Goal: Task Accomplishment & Management: Manage account settings

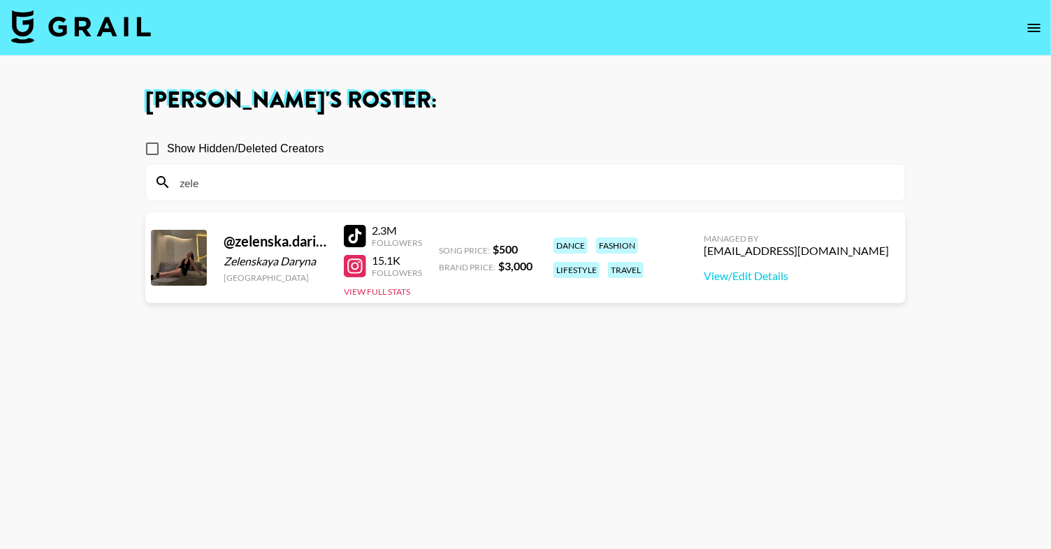
click at [78, 38] on img at bounding box center [81, 27] width 140 height 34
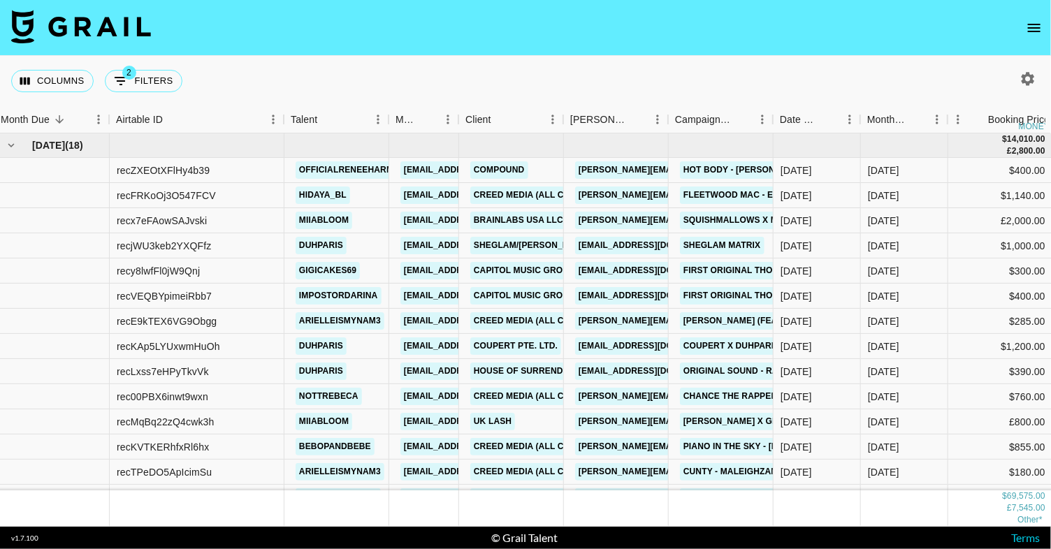
scroll to position [29, 6]
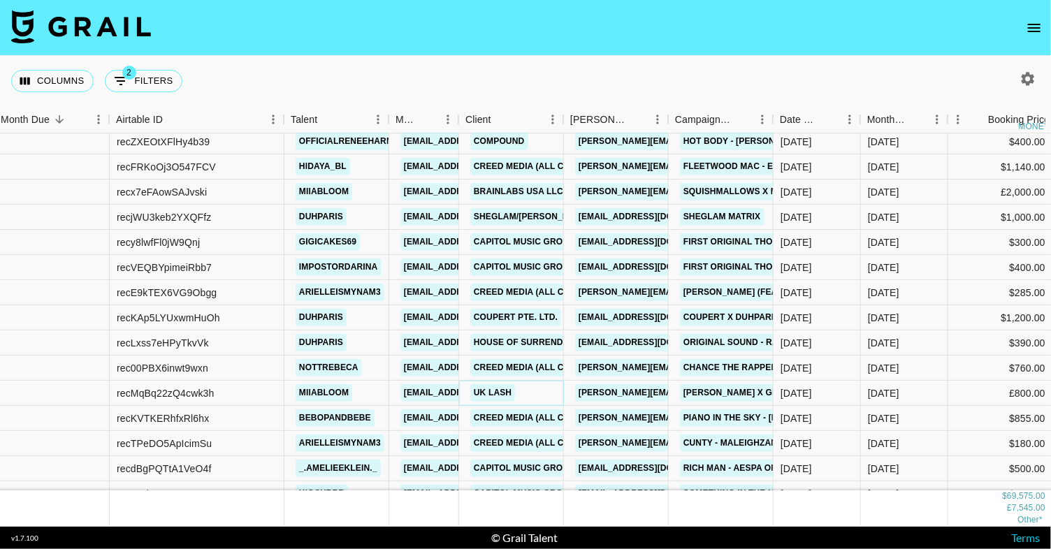
click at [500, 391] on link "UK LASH" at bounding box center [492, 392] width 45 height 17
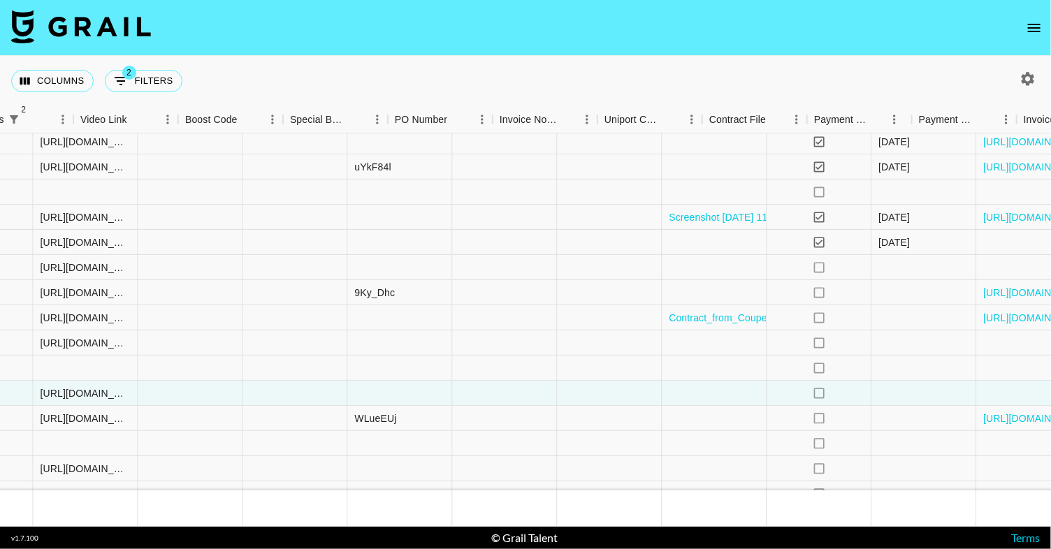
scroll to position [29, 1390]
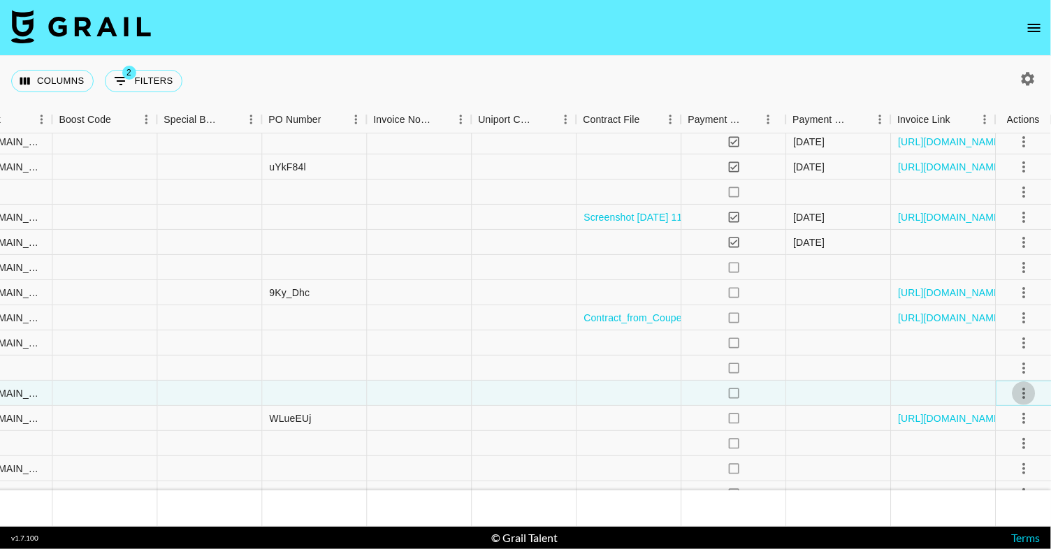
click at [1019, 393] on icon "select merge strategy" at bounding box center [1023, 393] width 17 height 17
click at [997, 432] on li "Confirm" at bounding box center [1005, 422] width 91 height 25
click at [989, 536] on ul "Confirm Decline Draft Created Cancel Approve" at bounding box center [1005, 473] width 91 height 137
click at [989, 529] on div "Approve" at bounding box center [992, 523] width 43 height 17
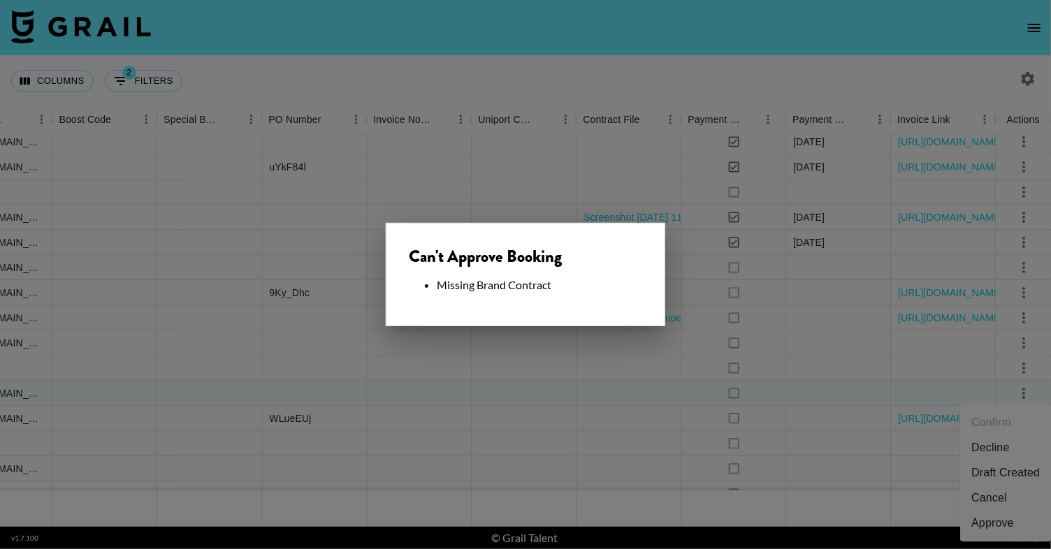
click at [552, 358] on div at bounding box center [525, 274] width 1051 height 549
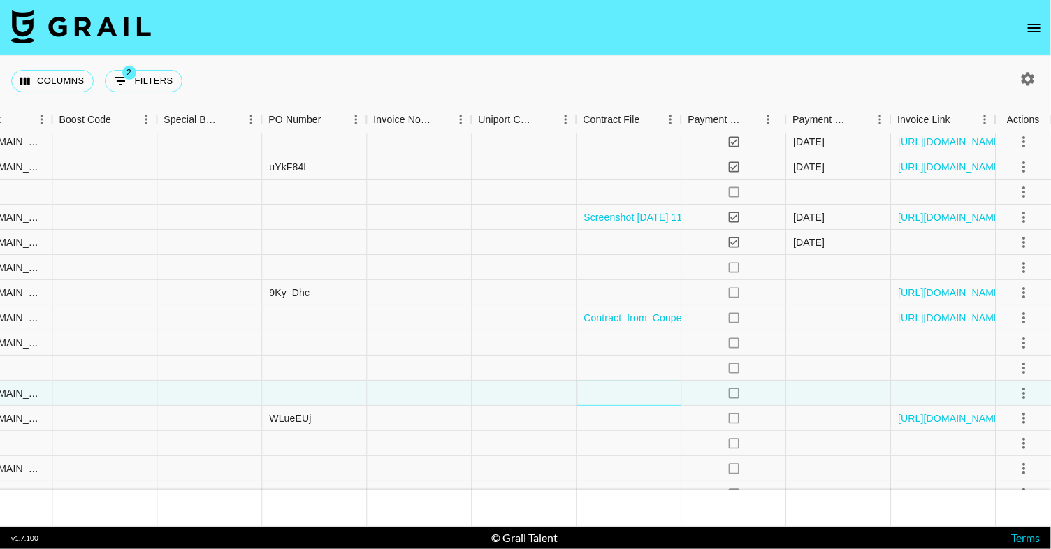
click at [637, 396] on div at bounding box center [628, 393] width 105 height 25
click at [632, 390] on div at bounding box center [628, 393] width 105 height 25
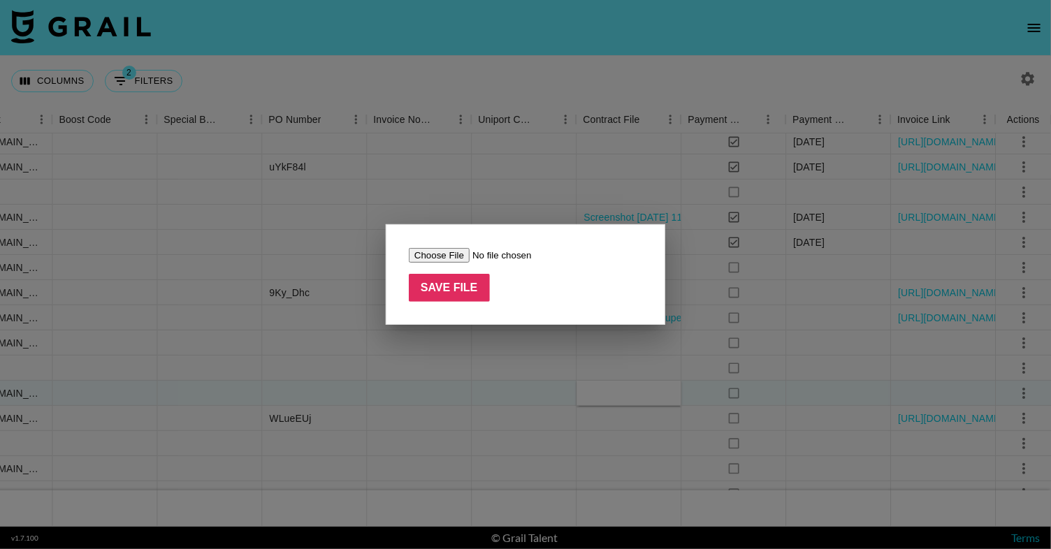
click at [432, 255] on input "file" at bounding box center [497, 255] width 177 height 15
type input "C:\fakepath\Screenshot [DATE] 16.48.15.png"
click at [433, 296] on input "Save File" at bounding box center [449, 288] width 81 height 28
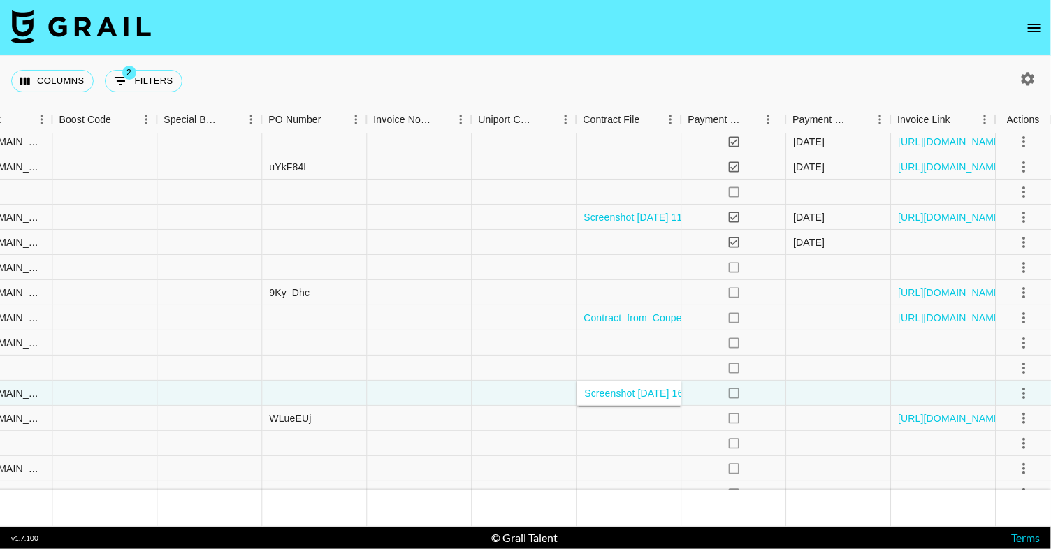
click at [604, 52] on nav at bounding box center [525, 28] width 1051 height 56
click at [1029, 389] on icon "select merge strategy" at bounding box center [1023, 393] width 17 height 17
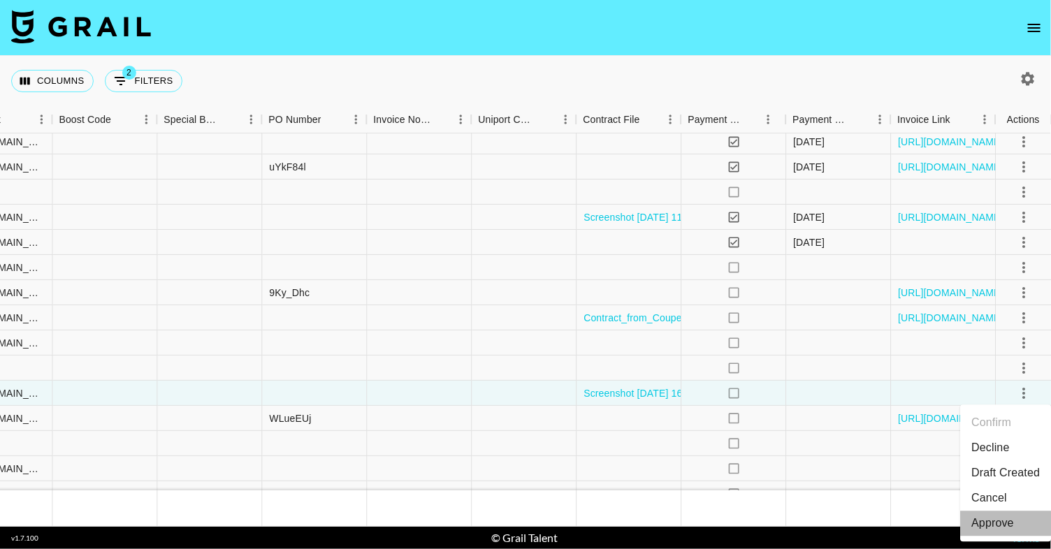
click at [991, 521] on div "Approve" at bounding box center [992, 523] width 43 height 17
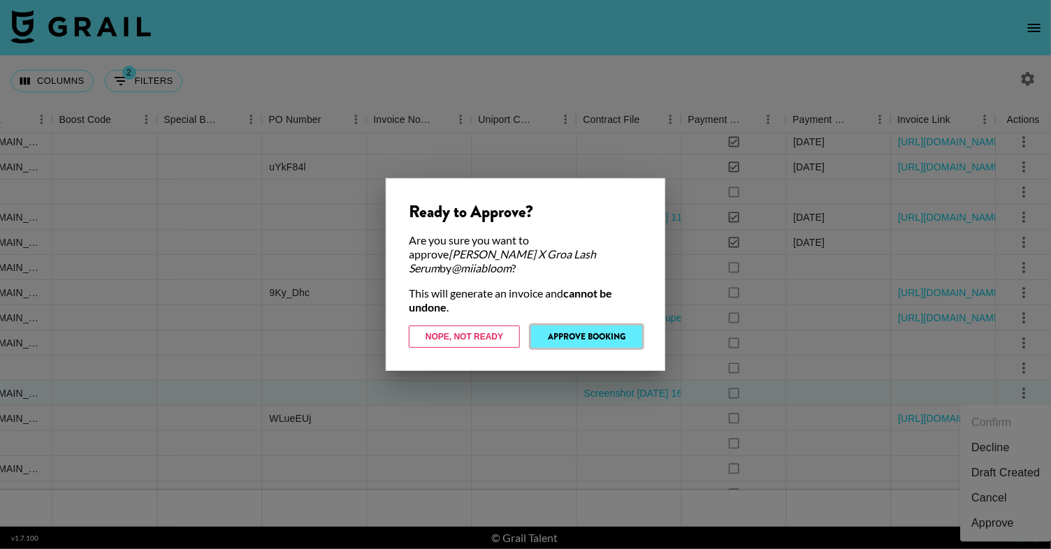
click at [556, 326] on button "Approve Booking" at bounding box center [586, 337] width 111 height 22
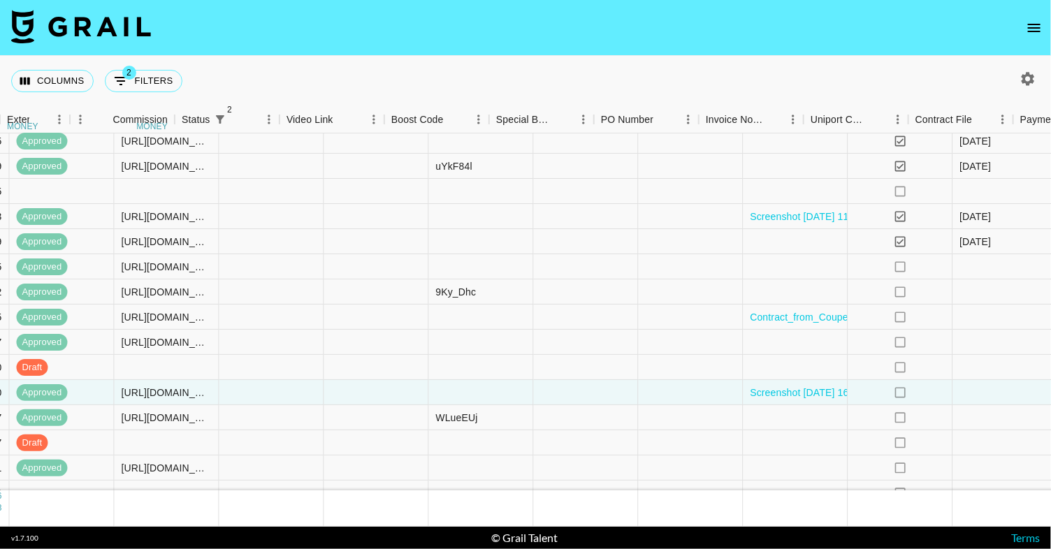
scroll to position [29, 1390]
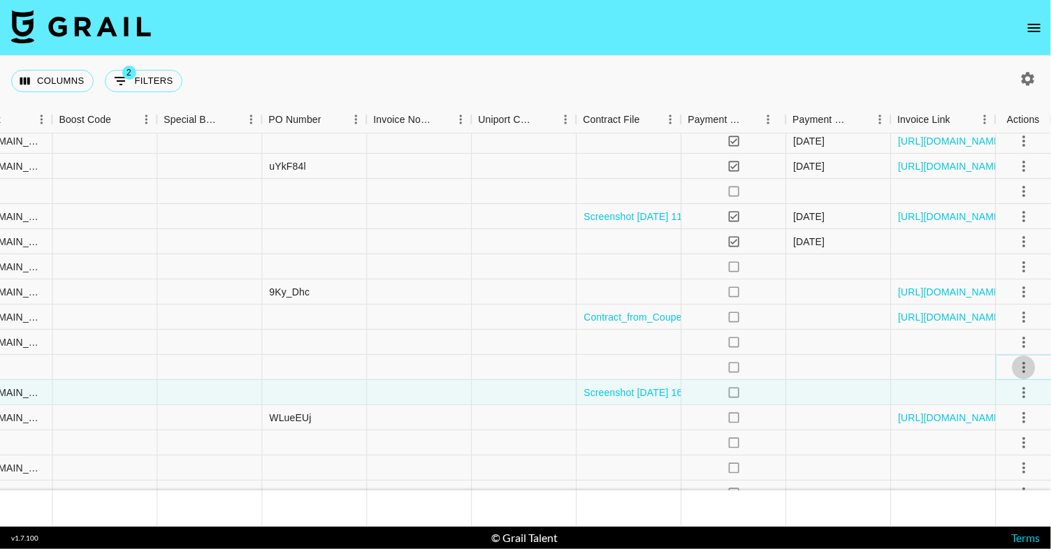
click at [1028, 364] on icon "select merge strategy" at bounding box center [1023, 367] width 17 height 17
click at [1008, 468] on li "Cancel" at bounding box center [1005, 472] width 91 height 25
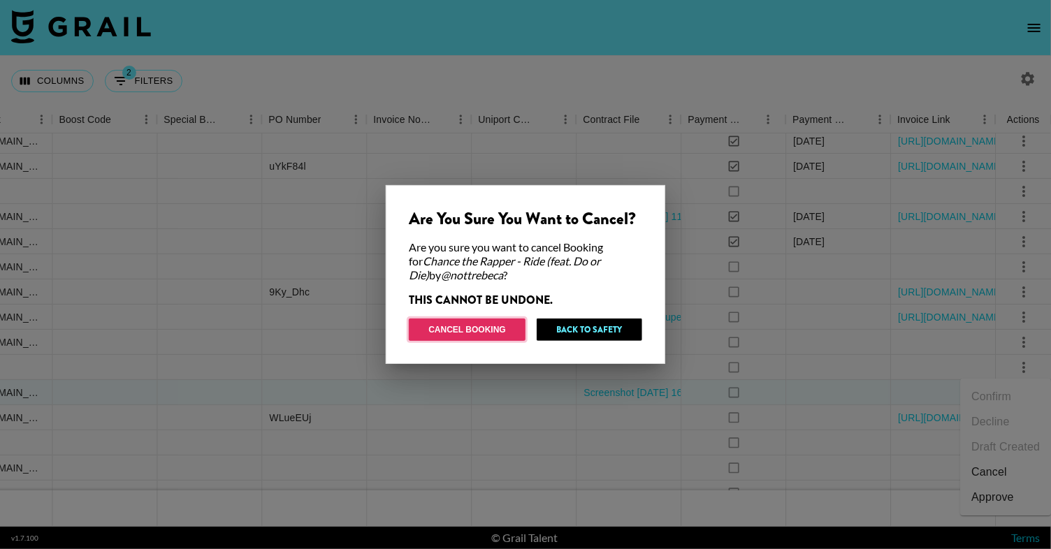
click at [495, 335] on button "Cancel Booking" at bounding box center [467, 330] width 117 height 22
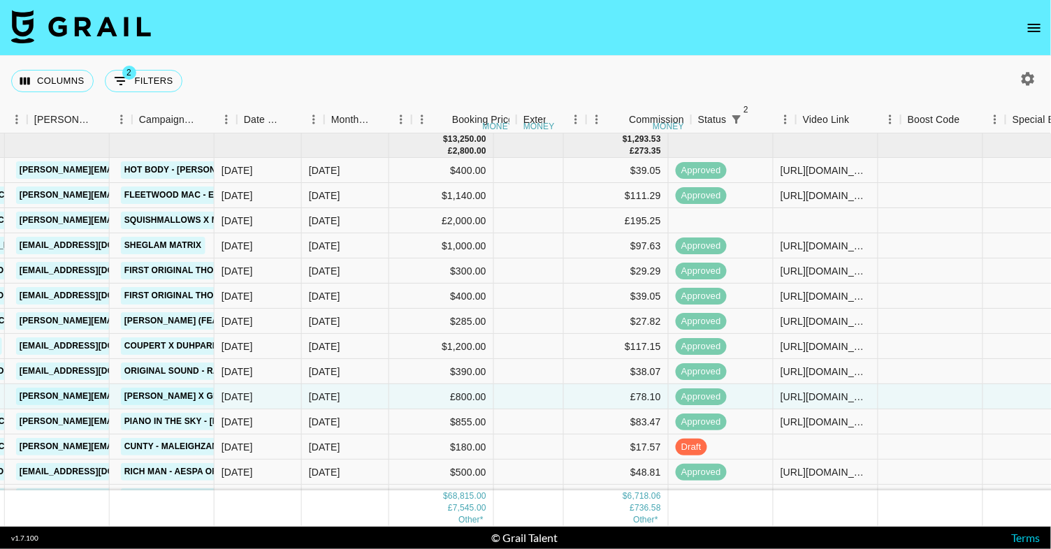
scroll to position [0, 620]
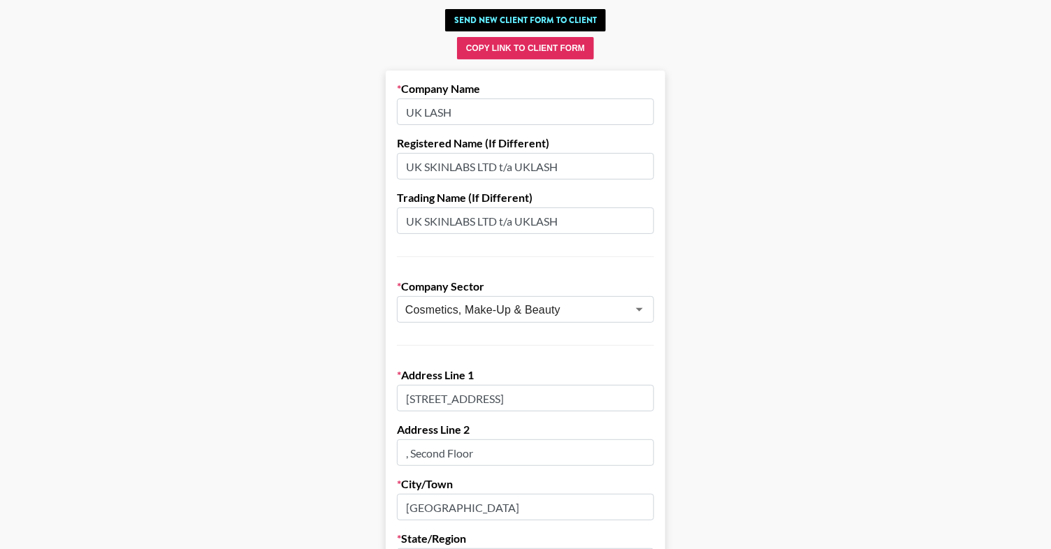
scroll to position [79, 0]
